Goal: Information Seeking & Learning: Learn about a topic

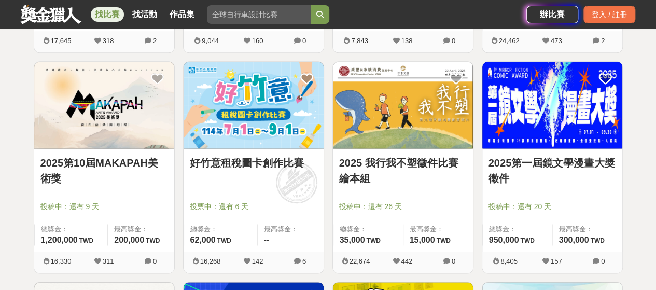
scroll to position [622, 0]
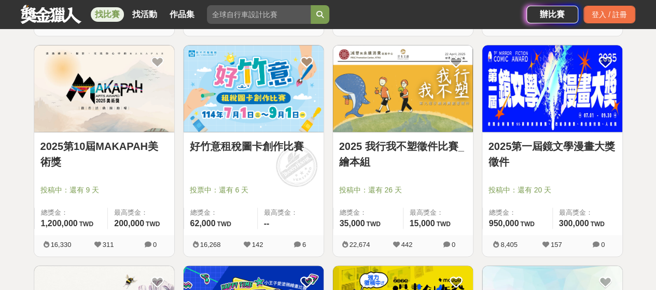
click at [394, 135] on div "2025 我行我不塑徵件比賽_繪本組 投稿中：還有 26 天 總獎金： 35,000 35,000 TWD 最高獎金： 15,000 TWD" at bounding box center [403, 183] width 140 height 103
click at [399, 108] on img at bounding box center [403, 88] width 140 height 87
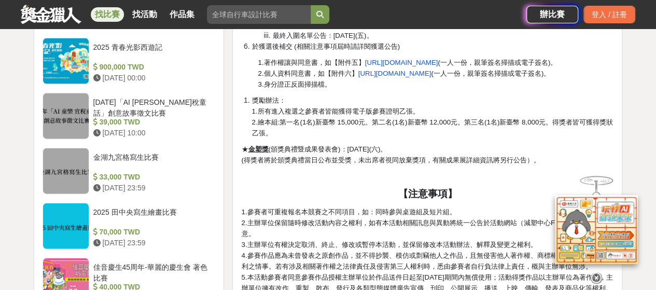
scroll to position [1140, 0]
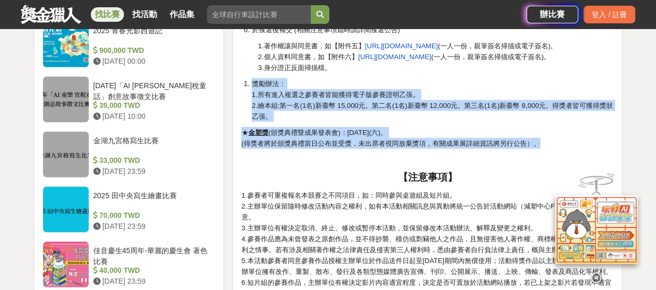
drag, startPoint x: 394, startPoint y: 76, endPoint x: 544, endPoint y: 142, distance: 163.6
click at [544, 142] on p "★ 金塑獎 (頒獎典禮暨成果發表會)：[DATE](六)。 (得獎者將於頒獎典禮當日公布並受獎，未出席者視同放棄獎項，有關成果展詳細資訊將另行公告）。" at bounding box center [427, 138] width 372 height 22
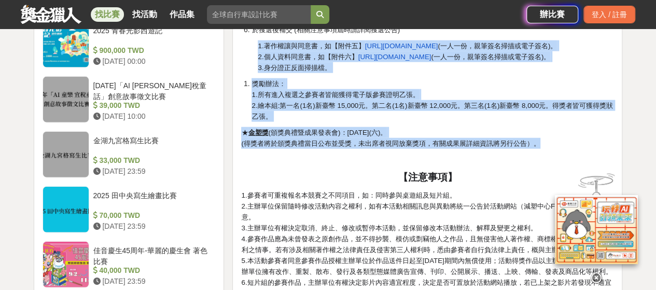
drag, startPoint x: 544, startPoint y: 142, endPoint x: 242, endPoint y: 45, distance: 317.4
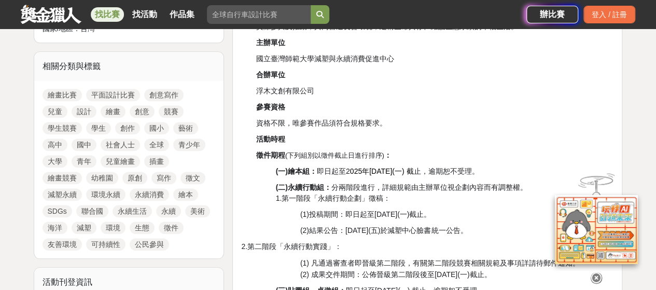
scroll to position [466, 0]
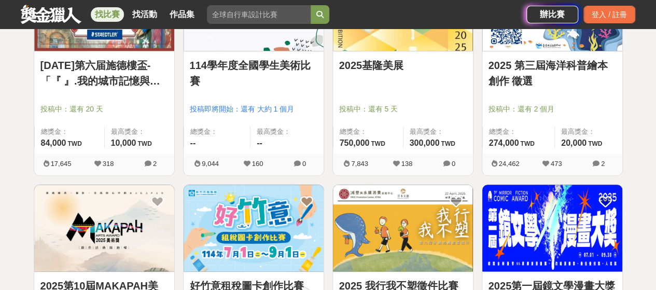
scroll to position [415, 0]
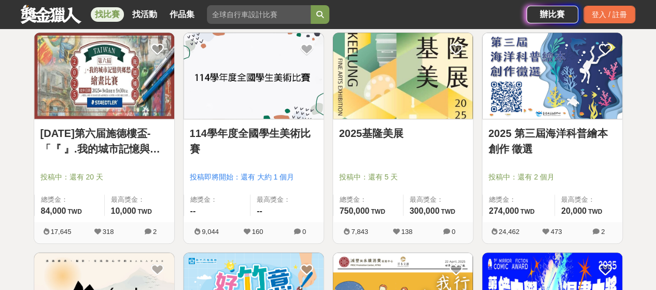
click at [536, 131] on link "2025 第三屆海洋科普繪本創作 徵選" at bounding box center [552, 140] width 128 height 31
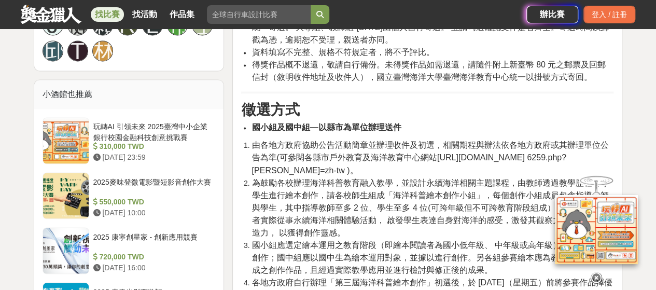
scroll to position [829, 0]
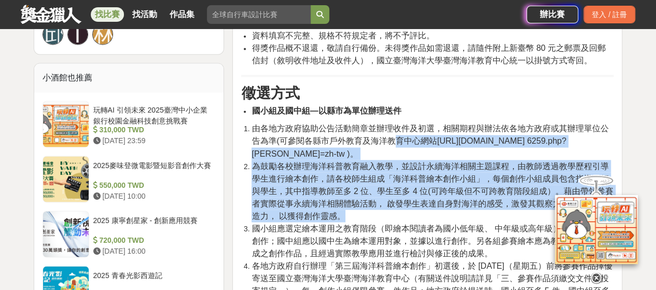
drag, startPoint x: 359, startPoint y: 228, endPoint x: 395, endPoint y: 148, distance: 87.0
click at [395, 148] on ol "由各地方政府協助公告活動簡章並辦理收件及初選，相關期程與辦法依各地方政府或其辦理單位公告為準(可參閱各縣市戶外教育及海洋教育中心網站[URL][DOMAIN_…" at bounding box center [427, 215] width 372 height 187
click at [354, 198] on span "為鼓勵各校辦理海洋科普教育融入教學，並設計永續海洋相關主題課程，由教師透過教學歷程引導學生進行繪本創作，請各校師生組成「海洋科普繪本創作小組」，每個創作小組成…" at bounding box center [431, 190] width 361 height 59
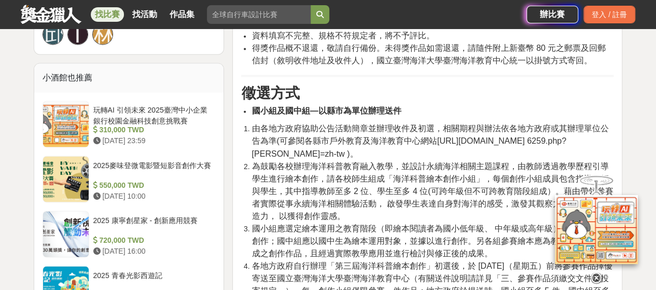
click at [369, 155] on span "由各地方政府協助公告活動簡章並辦理收件及初選，相關期程與辦法依各地方政府或其辦理單位公告為準(可參閱各縣市戶外教育及海洋教育中心網站[URL][DOMAIN_…" at bounding box center [429, 141] width 357 height 34
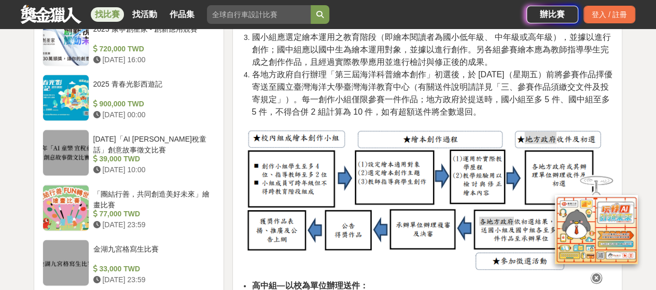
scroll to position [1037, 0]
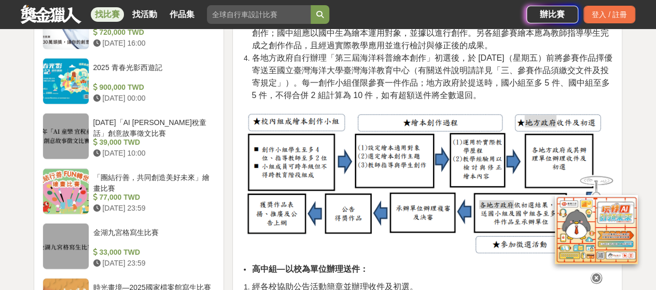
click at [314, 169] on img at bounding box center [421, 182] width 361 height 148
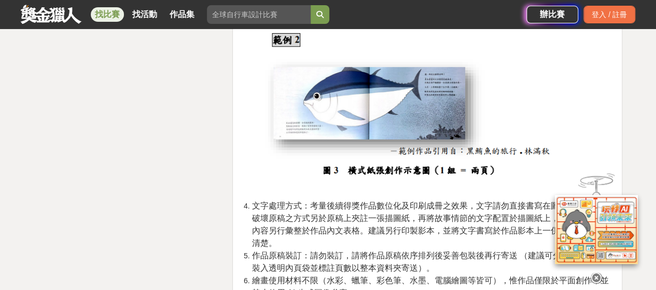
scroll to position [1918, 0]
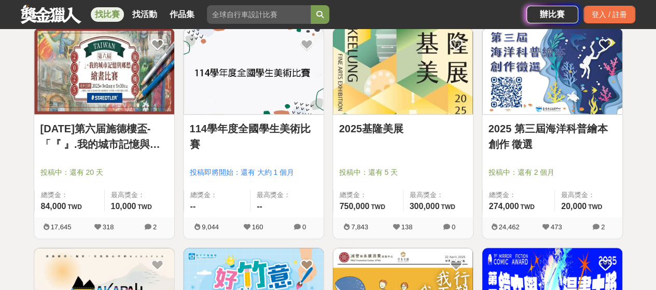
scroll to position [415, 0]
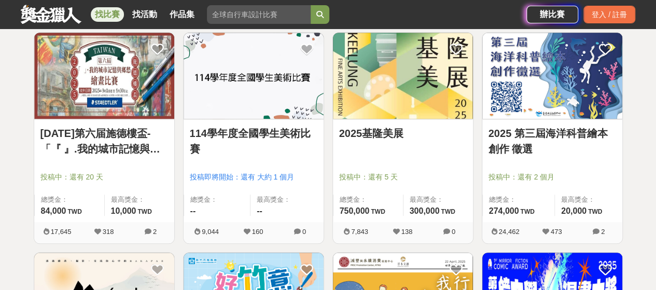
click at [213, 132] on link "114學年度全國學生美術比賽" at bounding box center [254, 140] width 128 height 31
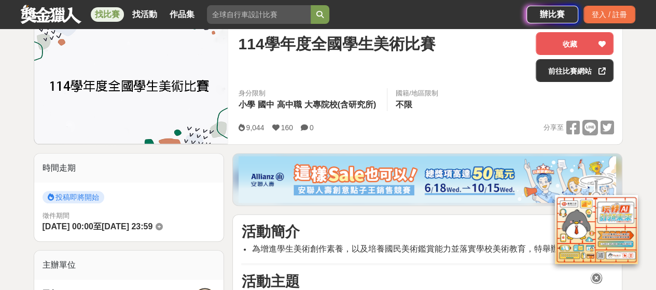
scroll to position [104, 0]
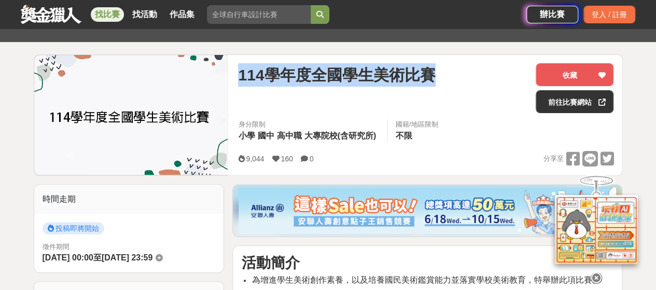
drag, startPoint x: 241, startPoint y: 75, endPoint x: 445, endPoint y: 78, distance: 204.2
click at [445, 78] on div "114學年度全國學生美術比賽" at bounding box center [382, 74] width 289 height 23
copy span "114學年度全國學生美術比賽"
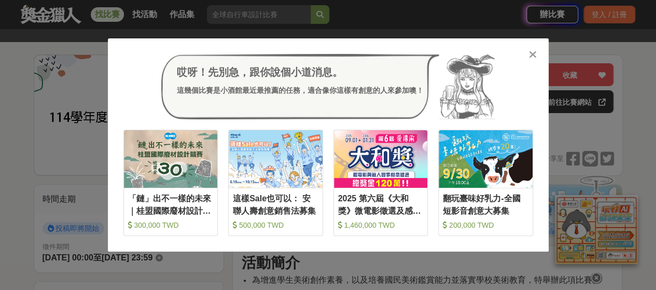
click at [532, 53] on icon at bounding box center [533, 54] width 8 height 10
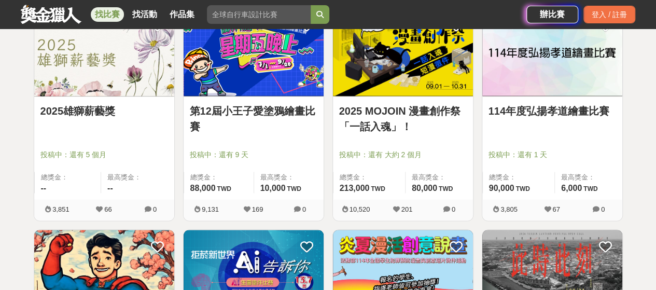
scroll to position [829, 0]
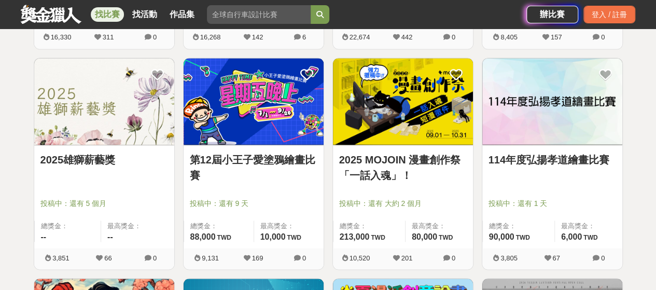
click at [233, 159] on link "第12屆小王子愛塗鴉繪畫比賽" at bounding box center [254, 166] width 128 height 31
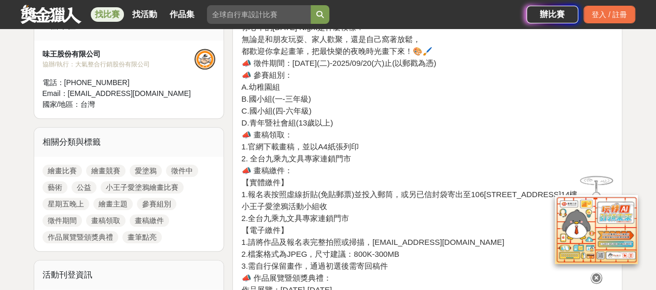
scroll to position [415, 0]
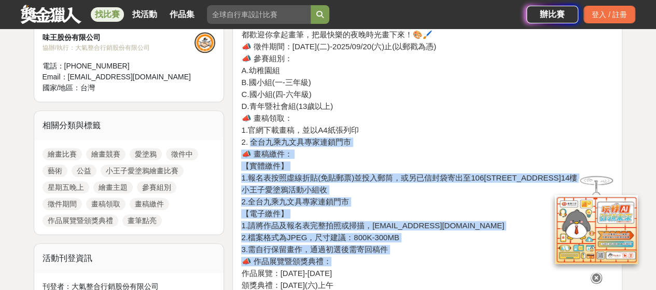
drag, startPoint x: 249, startPoint y: 139, endPoint x: 421, endPoint y: 265, distance: 213.4
click at [421, 265] on h4 "📣 作品展覽暨頒獎典禮：" at bounding box center [427, 261] width 372 height 9
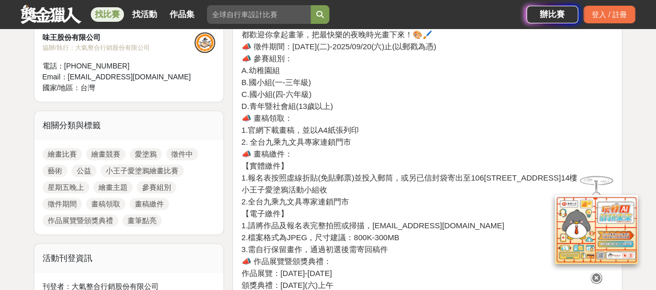
scroll to position [363, 0]
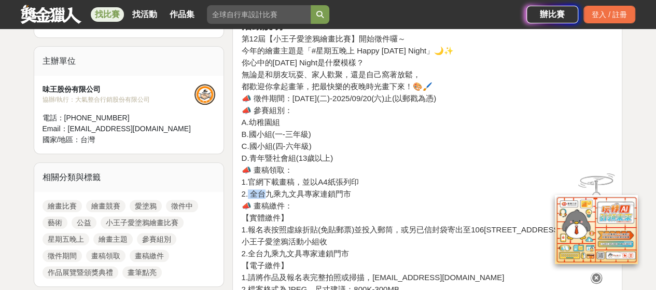
drag, startPoint x: 248, startPoint y: 190, endPoint x: 267, endPoint y: 192, distance: 19.8
click at [267, 192] on h4 "2. 全台九乘九文具專家連鎖門市" at bounding box center [427, 193] width 372 height 9
drag, startPoint x: 251, startPoint y: 192, endPoint x: 348, endPoint y: 195, distance: 97.5
click at [348, 195] on h4 "2. 全台九乘九文具專家連鎖門市" at bounding box center [427, 193] width 372 height 9
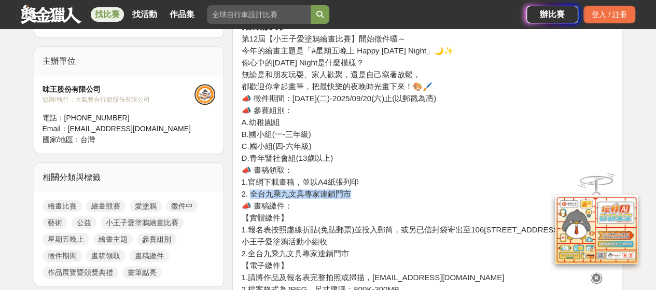
click at [348, 195] on h4 "2. 全台九乘九文具專家連鎖門市" at bounding box center [427, 193] width 372 height 9
drag, startPoint x: 262, startPoint y: 192, endPoint x: 320, endPoint y: 194, distance: 58.1
click at [320, 194] on h4 "2. 全台九乘九文具專家連鎖門市" at bounding box center [427, 193] width 372 height 9
copy h4 "九乘九文具專家"
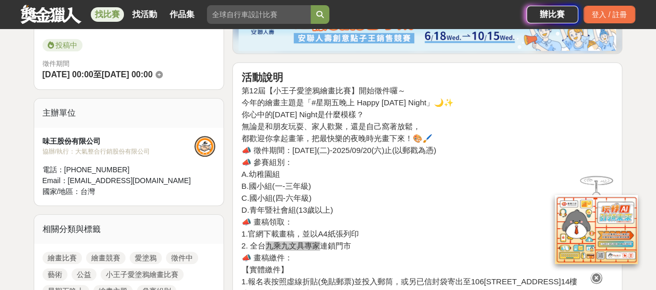
scroll to position [259, 0]
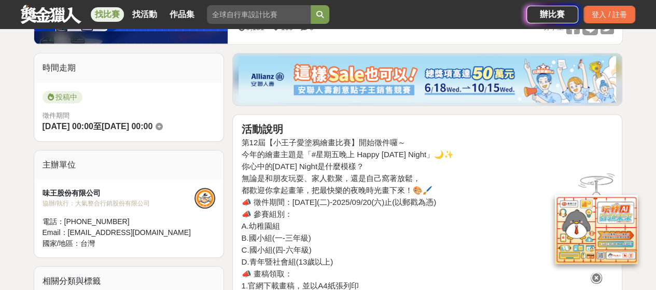
click at [487, 138] on h4 "第12屆【小王子愛塗鴉繪畫比賽】開始徵件囉～" at bounding box center [427, 142] width 372 height 9
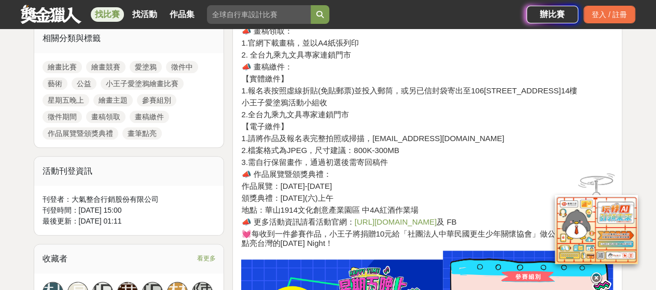
scroll to position [518, 0]
